Goal: Information Seeking & Learning: Obtain resource

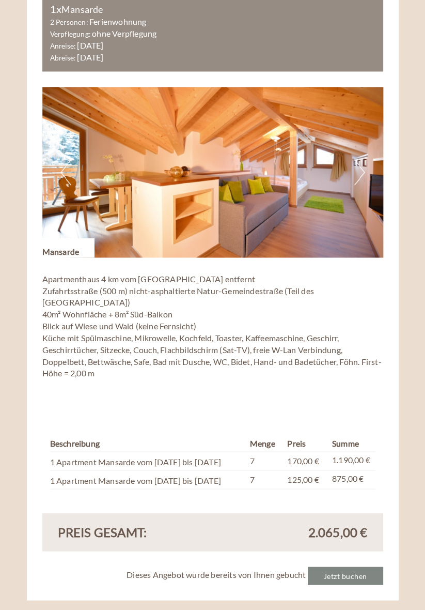
scroll to position [1287, 0]
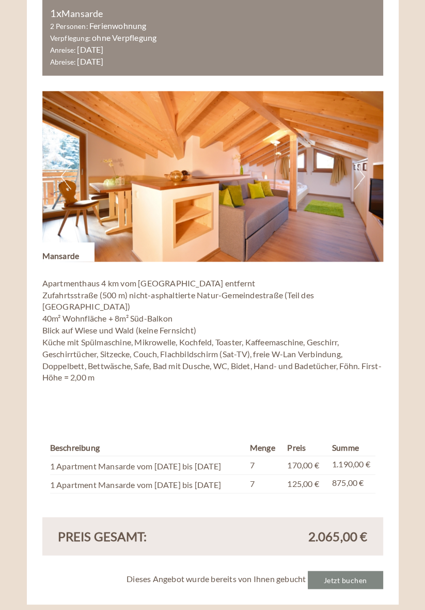
click at [63, 177] on button "Previous" at bounding box center [65, 176] width 11 height 26
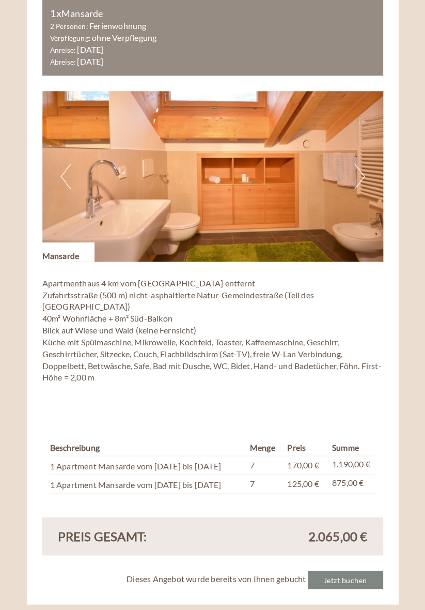
click at [63, 177] on button "Previous" at bounding box center [65, 176] width 11 height 26
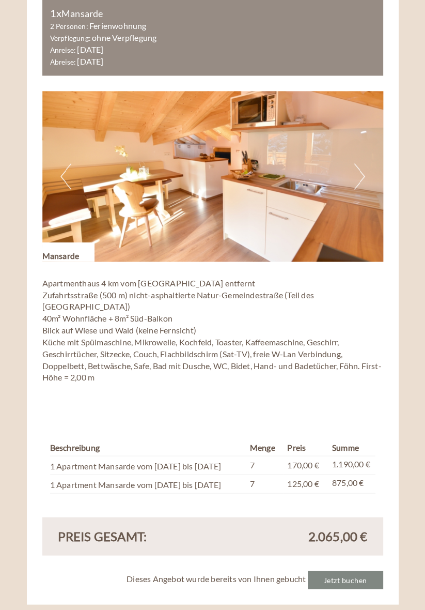
click at [59, 178] on img at bounding box center [212, 176] width 341 height 171
click at [64, 176] on button "Previous" at bounding box center [65, 176] width 11 height 26
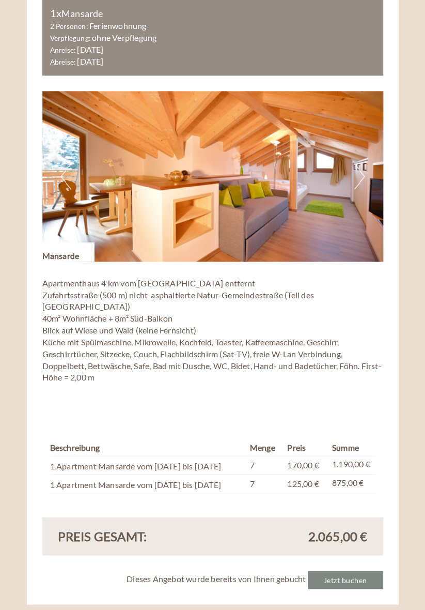
click at [65, 176] on button "Previous" at bounding box center [65, 176] width 11 height 26
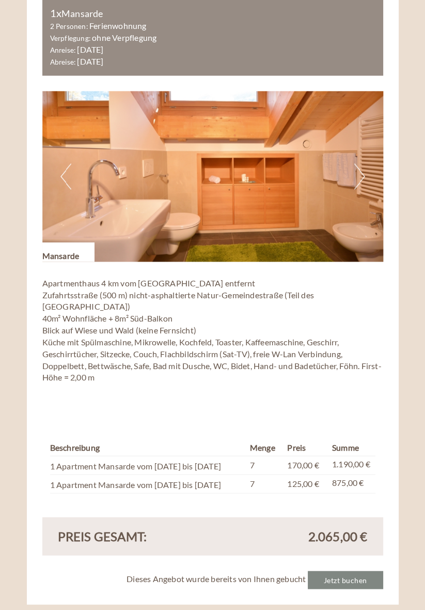
click at [68, 179] on button "Previous" at bounding box center [65, 176] width 11 height 26
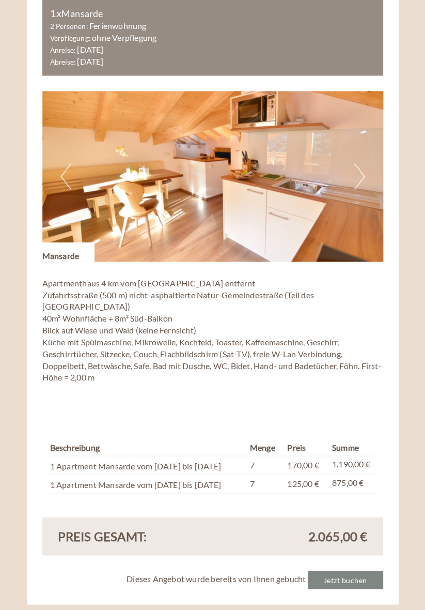
click at [64, 178] on button "Previous" at bounding box center [65, 176] width 11 height 26
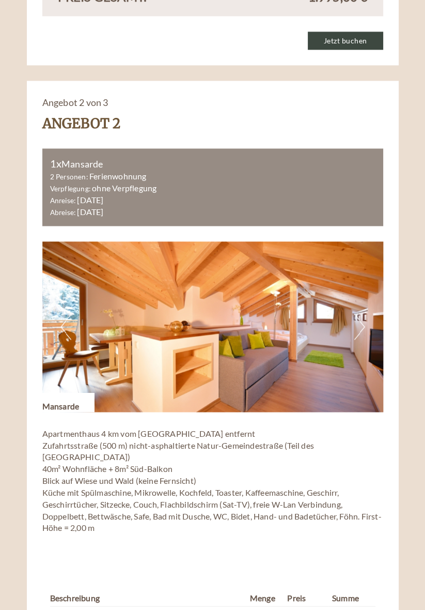
scroll to position [1134, 0]
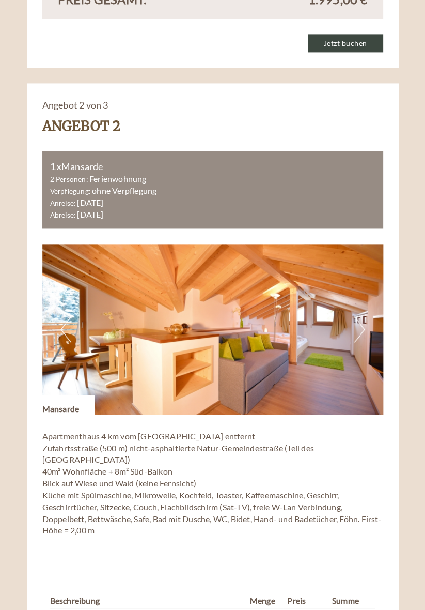
click at [348, 321] on img at bounding box center [212, 329] width 341 height 171
click at [359, 318] on button "Next" at bounding box center [360, 329] width 11 height 26
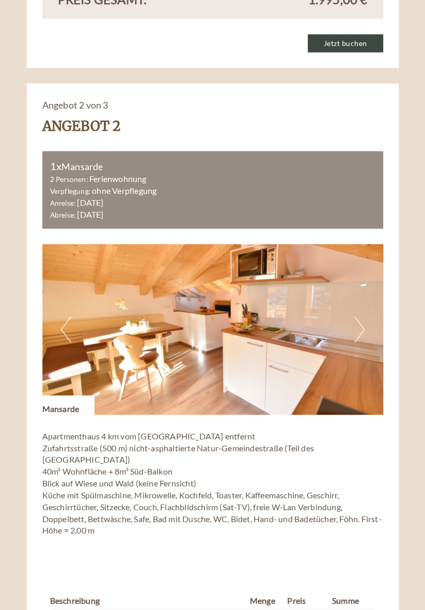
click at [361, 327] on button "Next" at bounding box center [360, 329] width 11 height 26
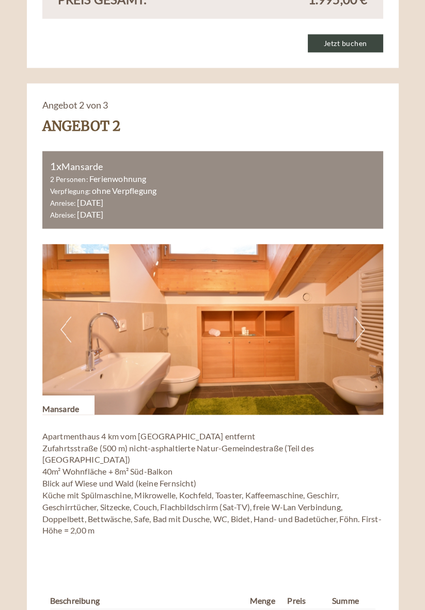
click at [362, 327] on button "Next" at bounding box center [360, 329] width 11 height 26
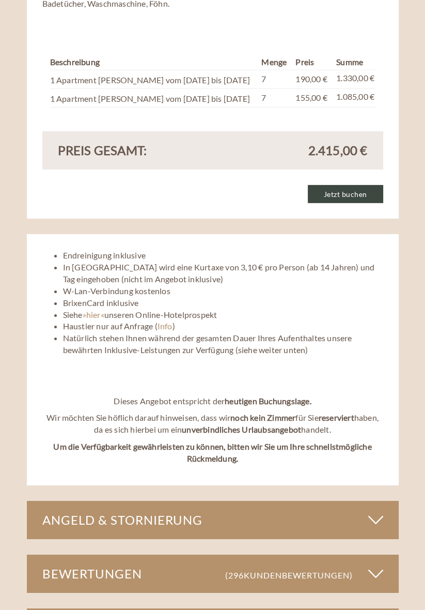
scroll to position [2346, 0]
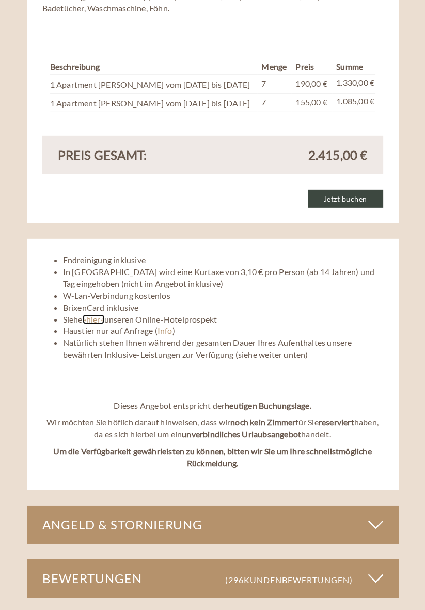
click at [91, 314] on link "»hier«" at bounding box center [94, 319] width 22 height 10
click at [87, 316] on link "»hier«" at bounding box center [94, 319] width 22 height 10
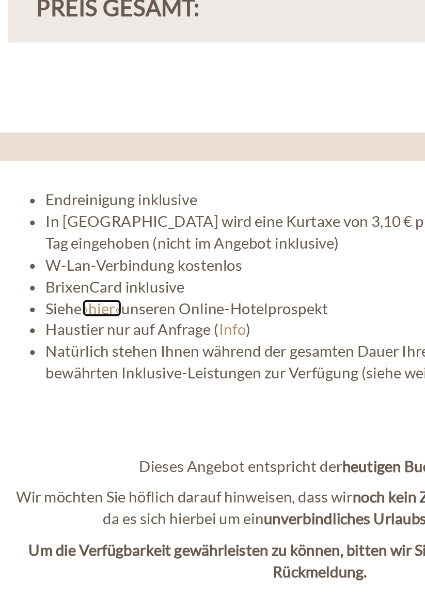
click at [91, 314] on link "»hier«" at bounding box center [94, 319] width 22 height 10
click at [119, 314] on li "Siehe »hier« unseren Online-Hotelprospekt" at bounding box center [223, 320] width 321 height 12
click at [124, 314] on li "Siehe »hier« unseren Online-Hotelprospekt" at bounding box center [223, 320] width 321 height 12
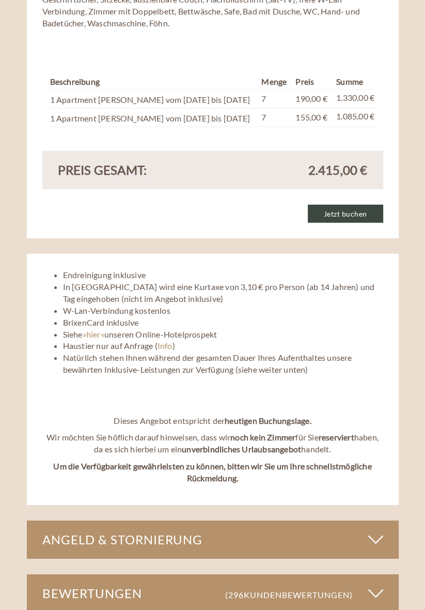
scroll to position [2326, 0]
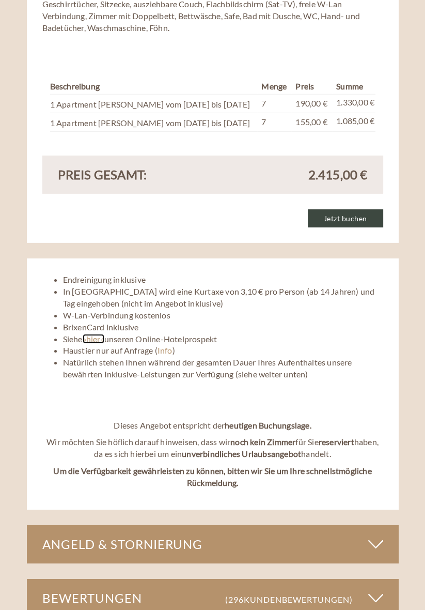
click at [92, 334] on link "»hier«" at bounding box center [94, 339] width 22 height 10
click at [96, 334] on link "»hier«" at bounding box center [94, 339] width 22 height 10
click at [75, 333] on li "Siehe »hier« unseren Online-Hotelprospekt" at bounding box center [223, 339] width 321 height 12
click at [65, 333] on li "Siehe »hier« unseren Online-Hotelprospekt" at bounding box center [223, 339] width 321 height 12
click at [92, 334] on link "»hier«" at bounding box center [94, 339] width 22 height 10
